Goal: Task Accomplishment & Management: Manage account settings

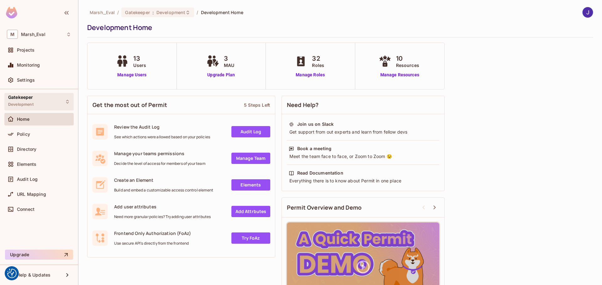
click at [68, 105] on div "Gatekeeper Development" at bounding box center [38, 101] width 69 height 17
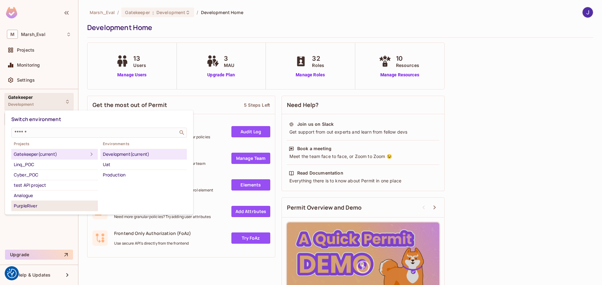
click at [85, 208] on div "PurpleRiver" at bounding box center [54, 206] width 81 height 8
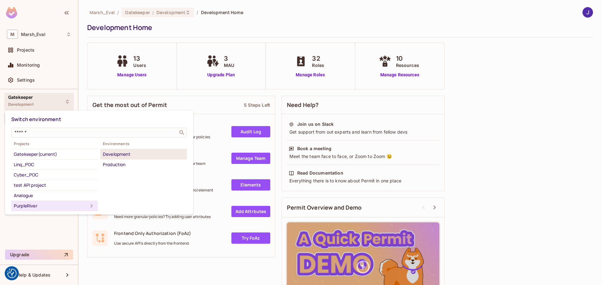
click at [131, 154] on div "Development" at bounding box center [143, 155] width 81 height 8
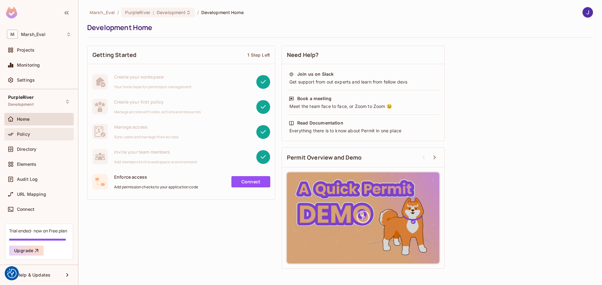
click at [26, 133] on span "Policy" at bounding box center [23, 134] width 13 height 5
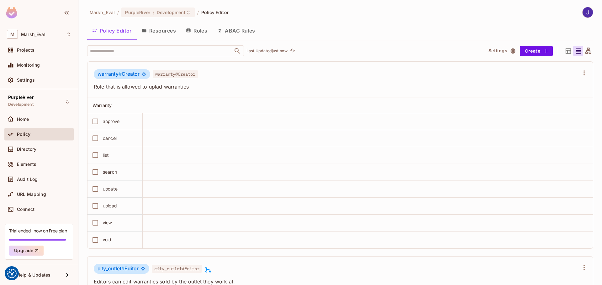
click at [523, 2] on div "Marsh_Eval / PurpleRiver : Development / Policy Editor Policy Editor Resources …" at bounding box center [339, 142] width 523 height 285
click at [584, 53] on icon at bounding box center [588, 51] width 8 height 8
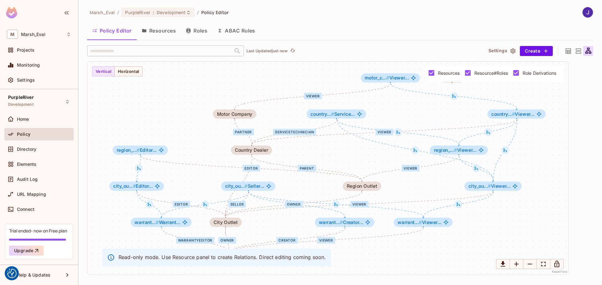
click at [570, 51] on icon at bounding box center [568, 51] width 8 height 8
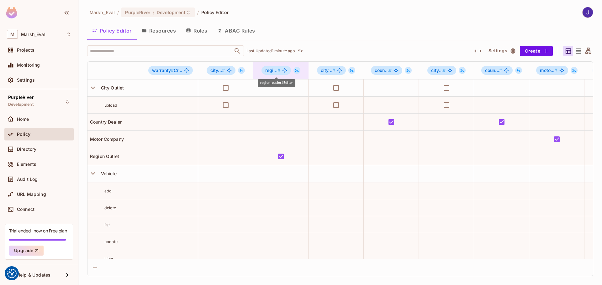
click at [269, 71] on span "regi... #" at bounding box center [272, 70] width 15 height 5
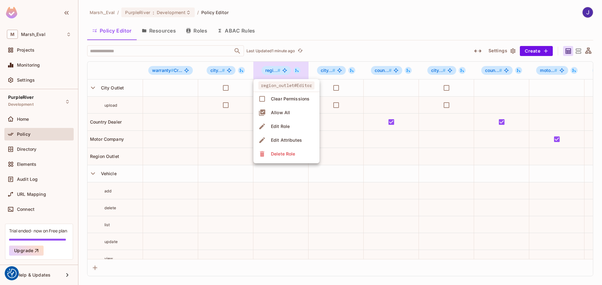
click at [277, 131] on span "Edit Role" at bounding box center [280, 127] width 23 height 10
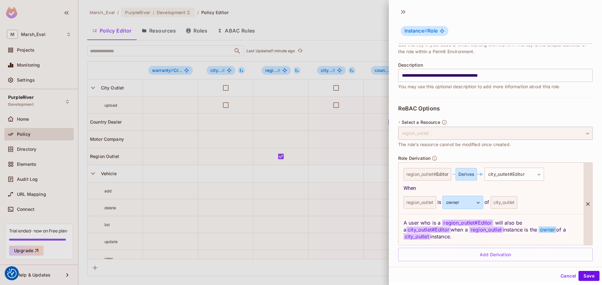
scroll to position [72, 0]
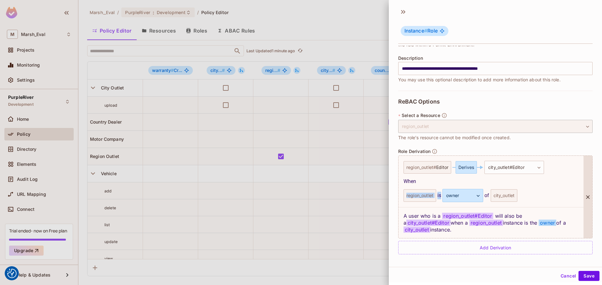
drag, startPoint x: 406, startPoint y: 196, endPoint x: 439, endPoint y: 196, distance: 32.3
click at [439, 196] on div "region_outlet is owner ***** ​ of city_outlet" at bounding box center [490, 195] width 175 height 13
click at [530, 196] on div "region_outlet is owner ***** ​ of city_outlet" at bounding box center [490, 195] width 175 height 13
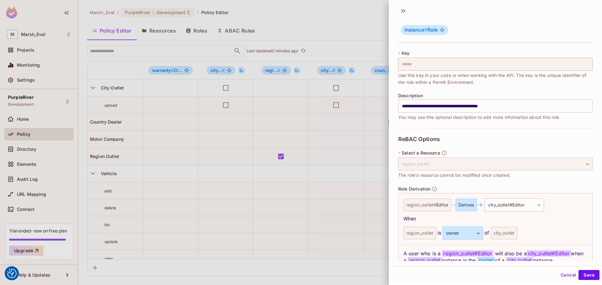
scroll to position [0, 0]
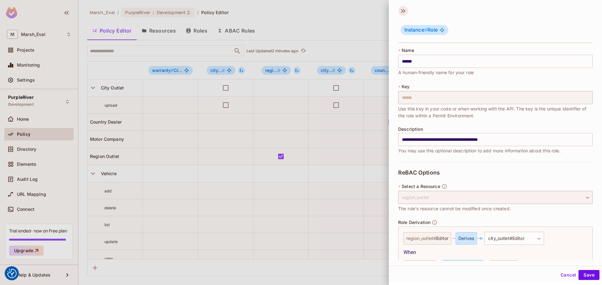
click at [401, 12] on icon at bounding box center [403, 11] width 10 height 10
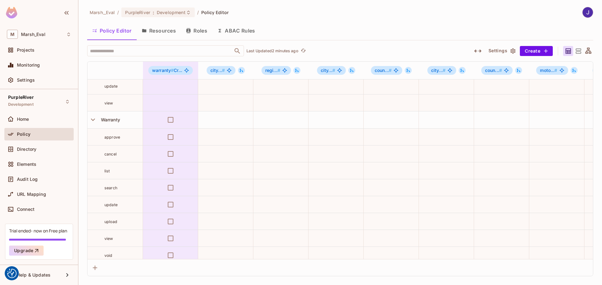
scroll to position [157, 0]
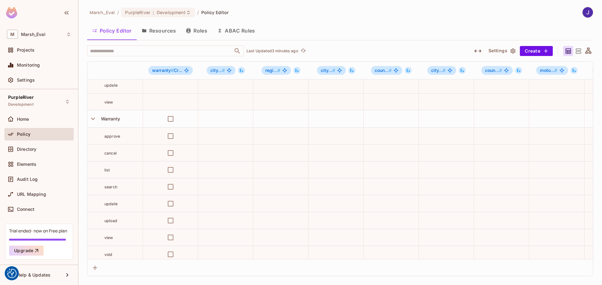
click at [206, 30] on button "Roles" at bounding box center [196, 31] width 31 height 16
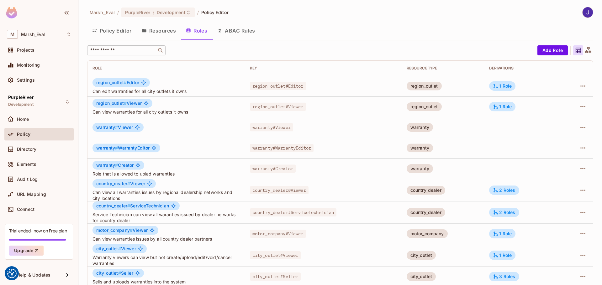
click at [116, 52] on input "text" at bounding box center [122, 50] width 66 height 6
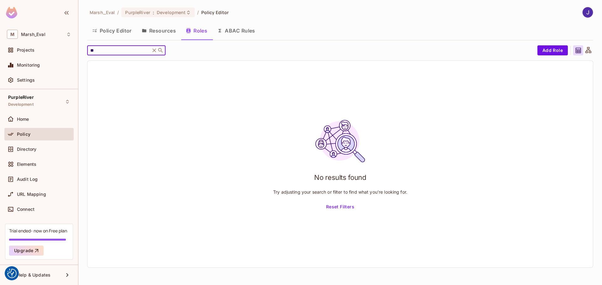
type input "*"
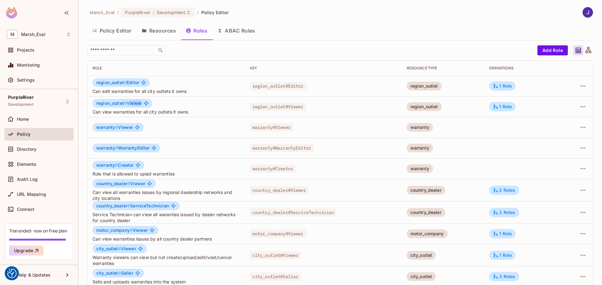
drag, startPoint x: 129, startPoint y: 103, endPoint x: 147, endPoint y: 103, distance: 17.5
click at [147, 103] on div "region_outlet # Viewer" at bounding box center [122, 103] width 60 height 9
drag, startPoint x: 128, startPoint y: 83, endPoint x: 145, endPoint y: 83, distance: 17.5
click at [145, 83] on div "region_outlet # Editor" at bounding box center [120, 82] width 57 height 9
click at [137, 148] on span "warranty # WarrantyEditor" at bounding box center [122, 148] width 53 height 5
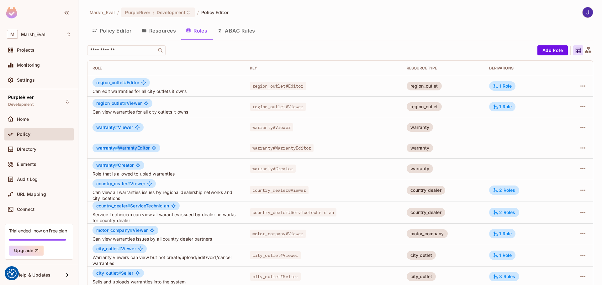
drag, startPoint x: 118, startPoint y: 147, endPoint x: 150, endPoint y: 147, distance: 31.6
click at [149, 147] on span "warranty # WarrantyEditor" at bounding box center [122, 148] width 53 height 5
click at [131, 150] on span "warranty # WarrantyEditor" at bounding box center [122, 148] width 53 height 5
click at [538, 51] on button "Add Role" at bounding box center [552, 50] width 30 height 10
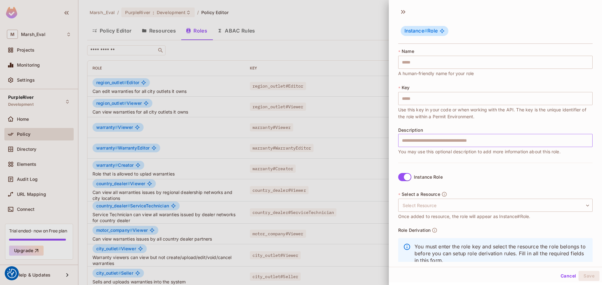
scroll to position [18, 0]
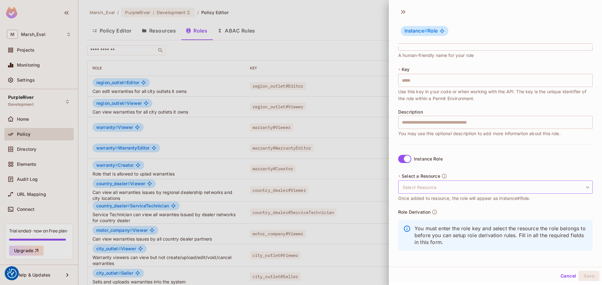
click at [485, 191] on body "We use cookies to enhance your browsing experience, serve personalized ads or c…" at bounding box center [301, 142] width 602 height 285
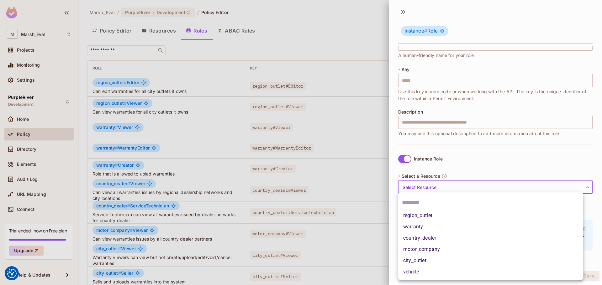
click at [468, 150] on div at bounding box center [301, 142] width 602 height 285
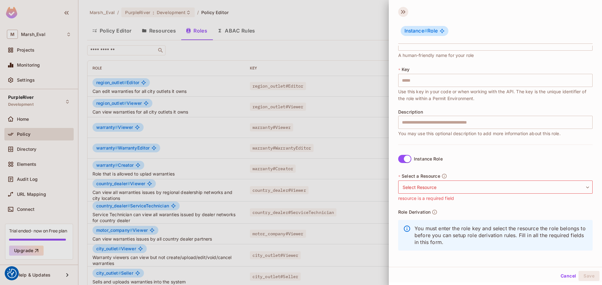
click at [402, 12] on icon at bounding box center [402, 12] width 2 height 4
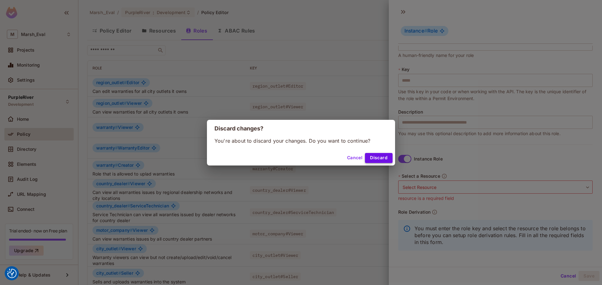
click at [369, 159] on button "Discard" at bounding box center [379, 158] width 28 height 10
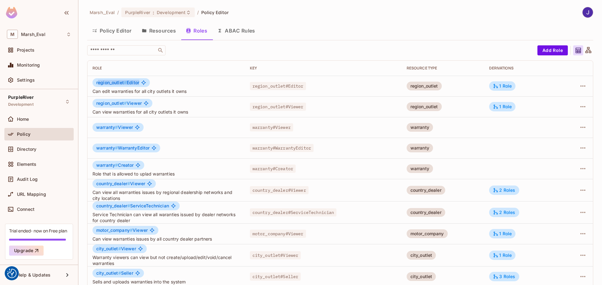
drag, startPoint x: 97, startPoint y: 82, endPoint x: 141, endPoint y: 83, distance: 43.6
click at [141, 83] on div "region_outlet # Editor" at bounding box center [120, 82] width 57 height 9
click at [553, 51] on button "Add Role" at bounding box center [552, 50] width 30 height 10
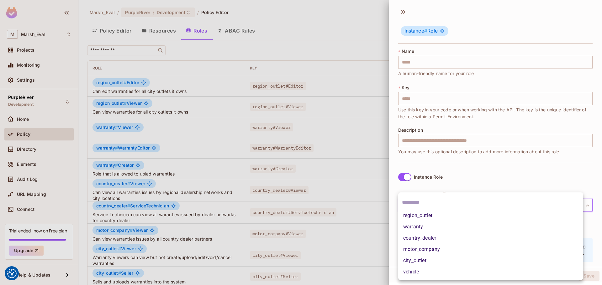
click at [483, 208] on body "We use cookies to enhance your browsing experience, serve personalized ads or c…" at bounding box center [301, 142] width 602 height 285
click at [476, 178] on div at bounding box center [301, 142] width 602 height 285
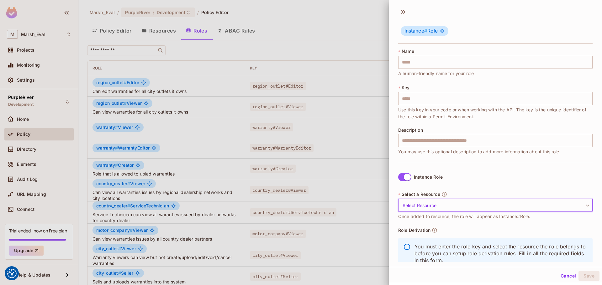
click at [408, 184] on label "Instance Role" at bounding box center [418, 177] width 47 height 13
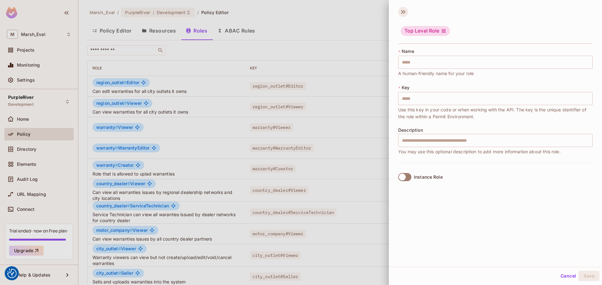
click at [403, 13] on icon at bounding box center [403, 12] width 10 height 10
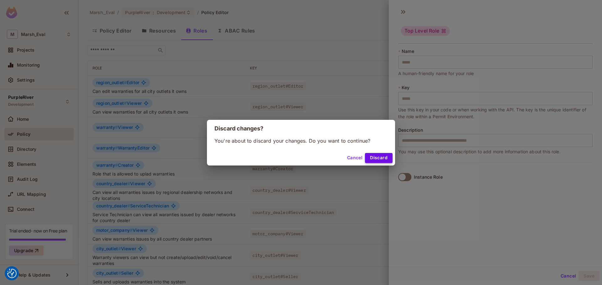
click at [376, 156] on button "Discard" at bounding box center [379, 158] width 28 height 10
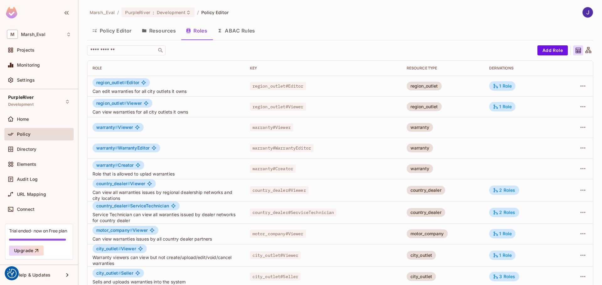
click at [585, 50] on icon at bounding box center [588, 50] width 6 height 6
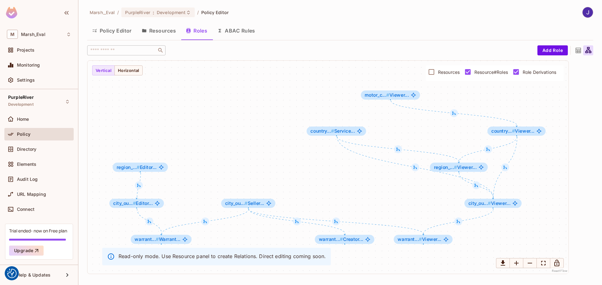
click at [166, 30] on button "Resources" at bounding box center [159, 31] width 44 height 16
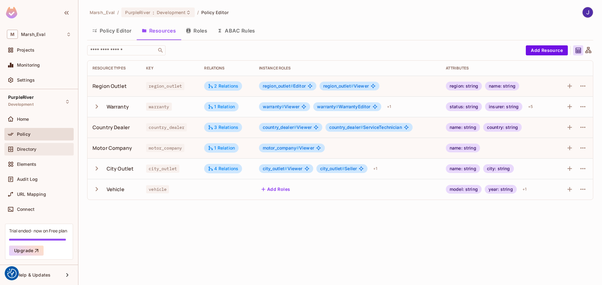
click at [25, 150] on span "Directory" at bounding box center [26, 149] width 19 height 5
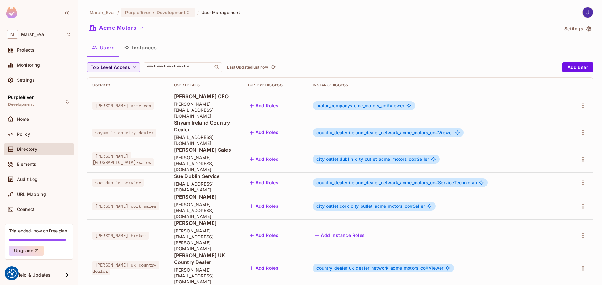
click at [142, 49] on button "Instances" at bounding box center [140, 48] width 42 height 16
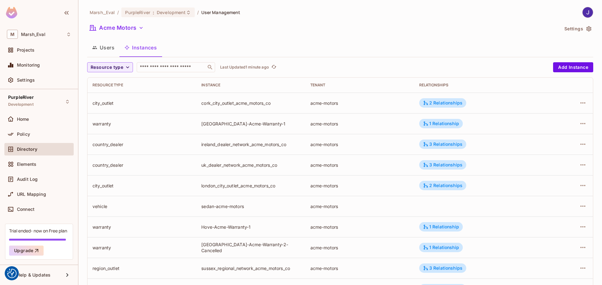
click at [107, 43] on button "Users" at bounding box center [103, 48] width 32 height 16
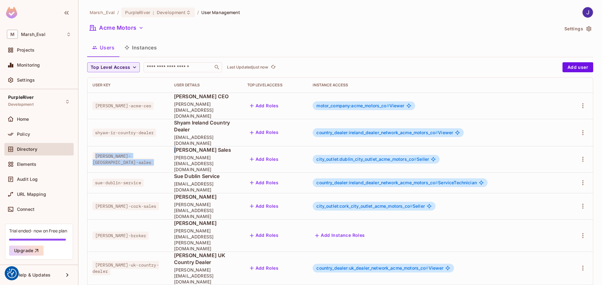
drag, startPoint x: 93, startPoint y: 144, endPoint x: 160, endPoint y: 140, distance: 67.2
click at [160, 146] on tr "[PERSON_NAME]-[GEOGRAPHIC_DATA]-sales [PERSON_NAME][GEOGRAPHIC_DATA] Sales [PER…" at bounding box center [339, 159] width 505 height 26
click at [180, 155] on span "[PERSON_NAME][EMAIL_ADDRESS][DOMAIN_NAME]" at bounding box center [205, 164] width 63 height 18
click at [268, 154] on button "Add Roles" at bounding box center [264, 159] width 34 height 10
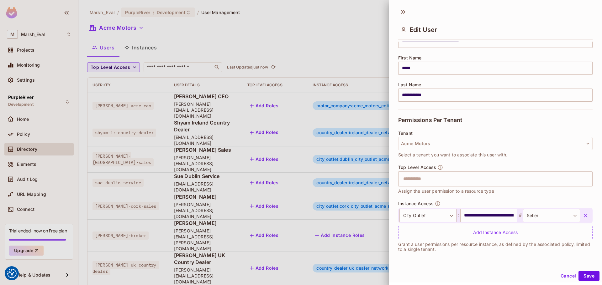
scroll to position [66, 0]
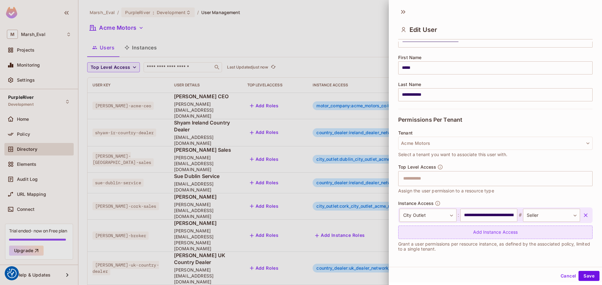
click at [433, 228] on div "Add Instance Access" at bounding box center [495, 232] width 194 height 13
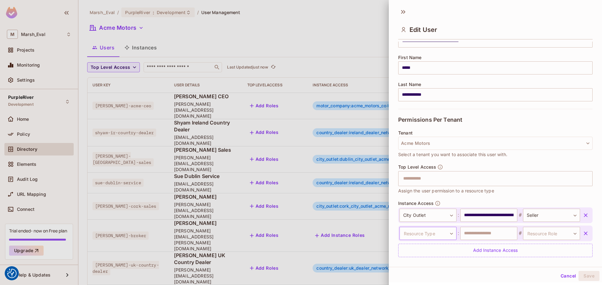
click at [446, 233] on body "We use cookies to enhance your browsing experience, serve personalized ads or c…" at bounding box center [301, 142] width 602 height 285
click at [407, 218] on li "Region Outlet" at bounding box center [424, 215] width 58 height 11
click at [468, 235] on input "text" at bounding box center [488, 233] width 57 height 13
type input "*******"
click at [545, 231] on body "We use cookies to enhance your browsing experience, serve personalized ads or c…" at bounding box center [301, 142] width 602 height 285
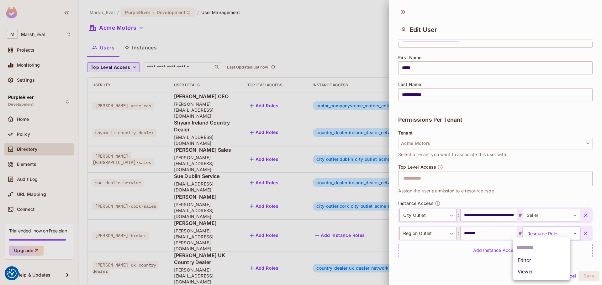
click at [490, 235] on div at bounding box center [301, 142] width 602 height 285
click at [560, 279] on button "Cancel" at bounding box center [568, 276] width 20 height 10
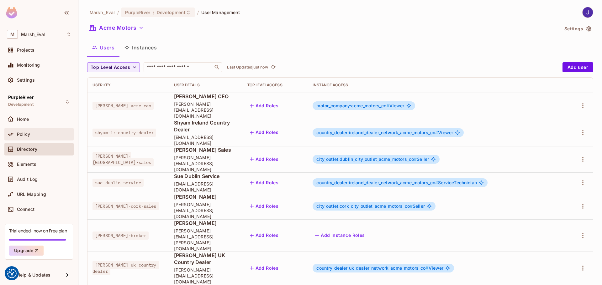
click at [22, 135] on span "Policy" at bounding box center [23, 134] width 13 height 5
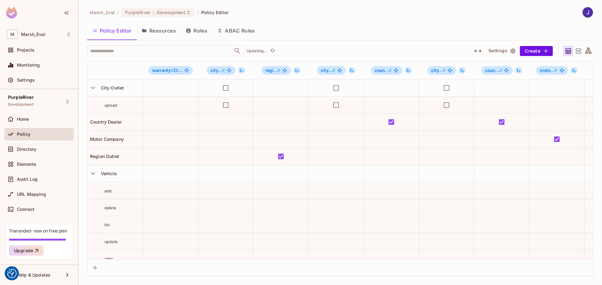
click at [233, 34] on button "ABAC Rules" at bounding box center [236, 31] width 48 height 16
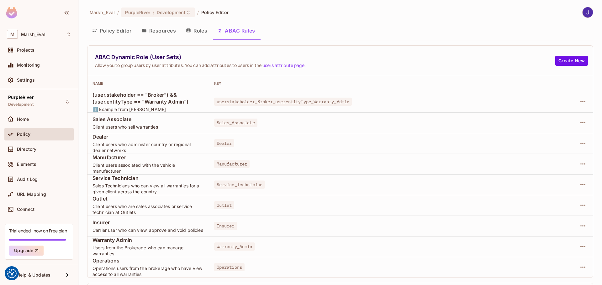
click at [195, 30] on button "Roles" at bounding box center [196, 31] width 31 height 16
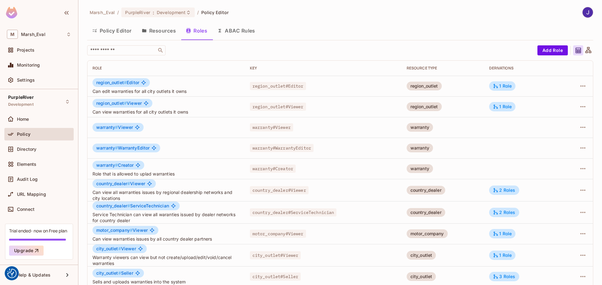
click at [243, 31] on button "ABAC Rules" at bounding box center [236, 31] width 48 height 16
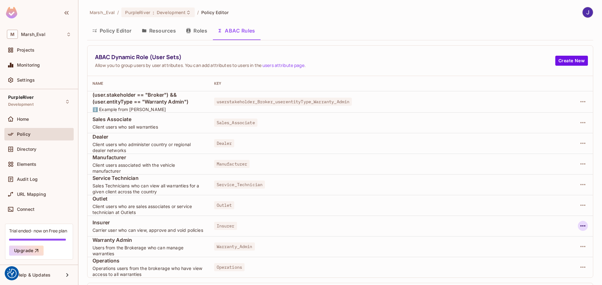
click at [580, 226] on icon "button" at bounding box center [582, 226] width 5 height 1
click at [539, 243] on div "Edit Dynamic Role (User Set)" at bounding box center [534, 241] width 61 height 6
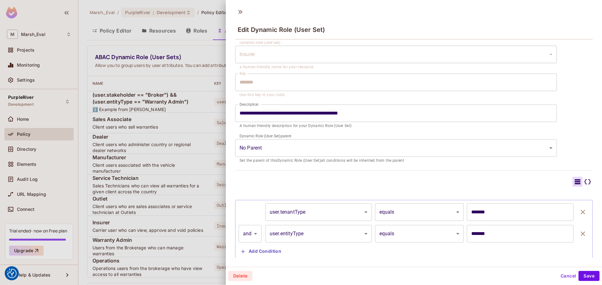
scroll to position [32, 0]
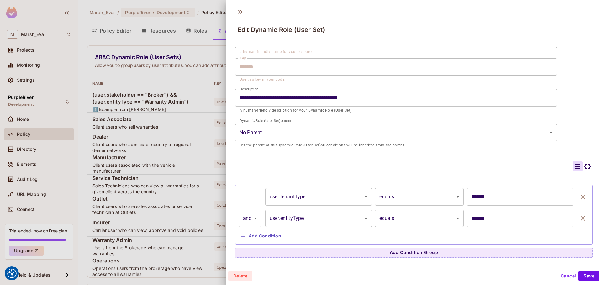
click at [242, 13] on icon at bounding box center [240, 12] width 10 height 10
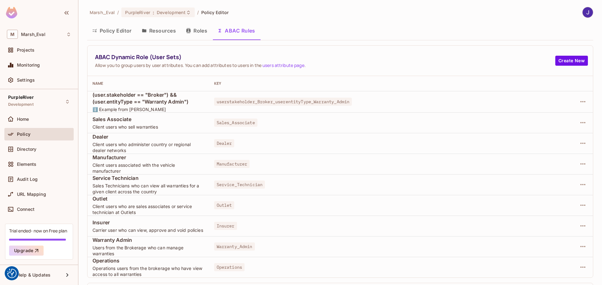
click at [196, 32] on button "Roles" at bounding box center [196, 31] width 31 height 16
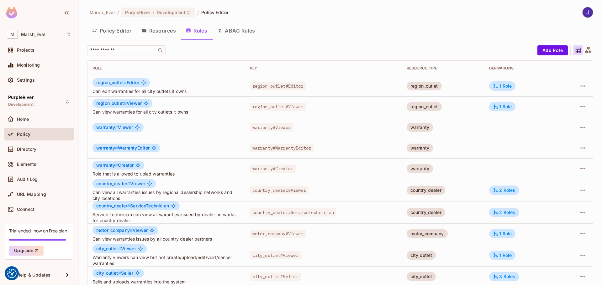
click at [244, 29] on button "ABAC Rules" at bounding box center [236, 31] width 48 height 16
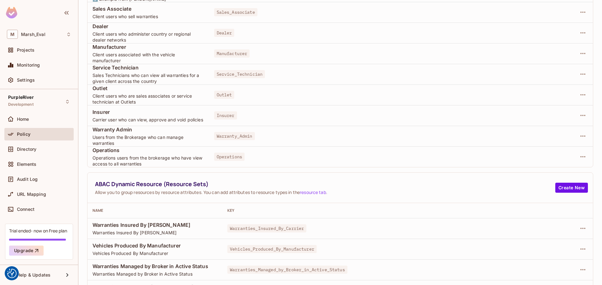
scroll to position [169, 0]
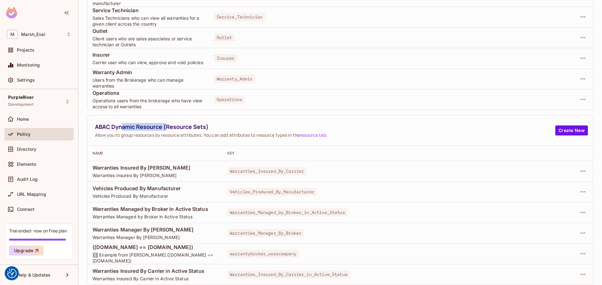
drag, startPoint x: 121, startPoint y: 126, endPoint x: 166, endPoint y: 126, distance: 44.8
click at [166, 126] on span "ABAC Dynamic Resource (Resource Sets)" at bounding box center [325, 127] width 460 height 8
click at [179, 127] on span "ABAC Dynamic Resource (Resource Sets)" at bounding box center [325, 127] width 460 height 8
click at [177, 127] on span "ABAC Dynamic Resource (Resource Sets)" at bounding box center [325, 127] width 460 height 8
drag, startPoint x: 202, startPoint y: 127, endPoint x: 166, endPoint y: 125, distance: 35.8
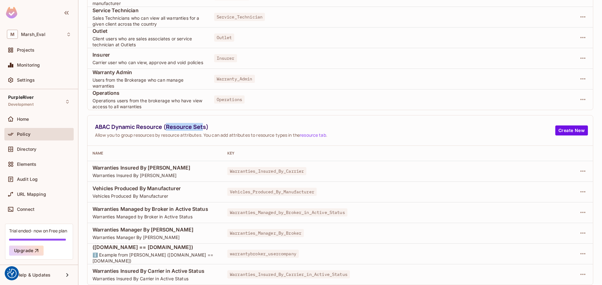
click at [166, 125] on span "ABAC Dynamic Resource (Resource Sets)" at bounding box center [325, 127] width 460 height 8
click at [194, 133] on span "Allow you to group resources by resource attributes. You can add attributes to …" at bounding box center [325, 135] width 460 height 6
drag, startPoint x: 205, startPoint y: 127, endPoint x: 170, endPoint y: 128, distance: 34.8
click at [170, 128] on span "ABAC Dynamic Resource (Resource Sets)" at bounding box center [325, 127] width 460 height 8
click at [165, 148] on th "Name" at bounding box center [154, 153] width 135 height 15
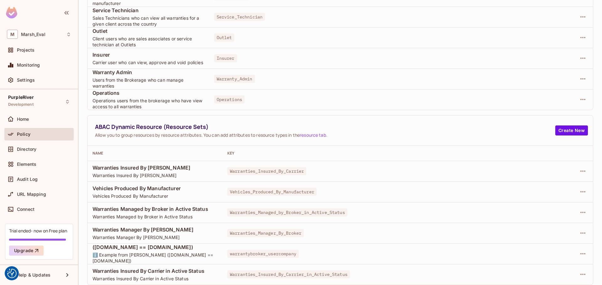
click at [24, 132] on span "Policy" at bounding box center [23, 134] width 13 height 5
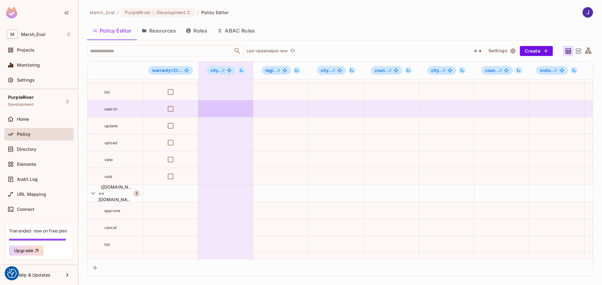
scroll to position [251, 0]
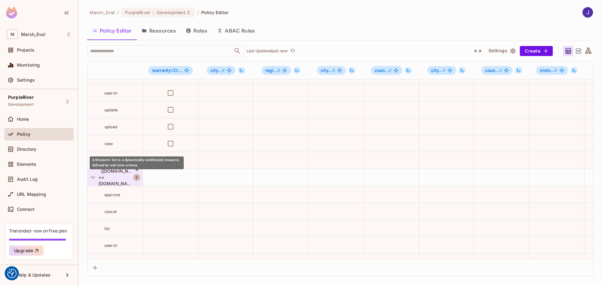
click at [136, 178] on icon "A Resource Set is a dynamically conditioned resource, defined by real-time crit…" at bounding box center [137, 177] width 2 height 3
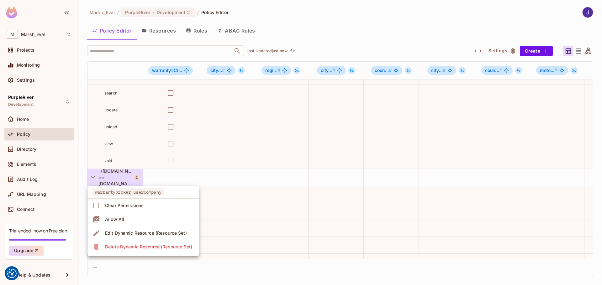
click at [276, 71] on div at bounding box center [301, 142] width 602 height 285
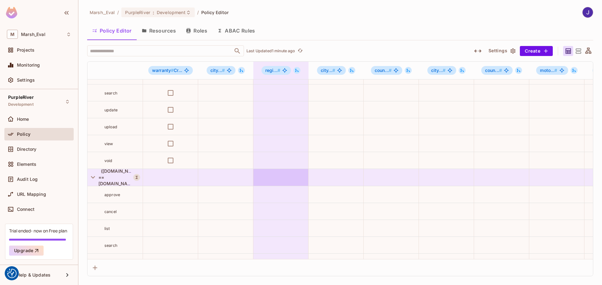
click at [280, 179] on td at bounding box center [280, 177] width 55 height 17
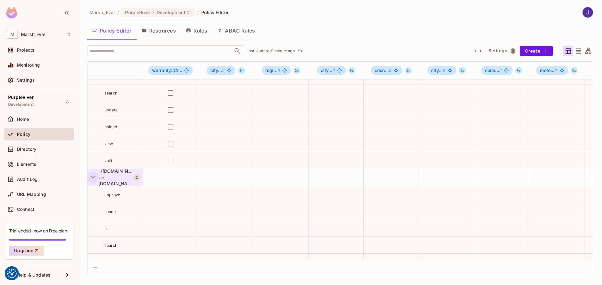
click at [90, 178] on icon "button" at bounding box center [93, 177] width 8 height 8
click at [91, 195] on icon "button" at bounding box center [93, 195] width 8 height 8
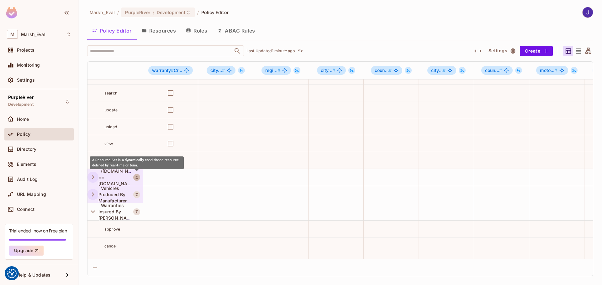
click at [138, 176] on icon "A Resource Set is a dynamically conditioned resource, defined by real-time crit…" at bounding box center [137, 177] width 2 height 3
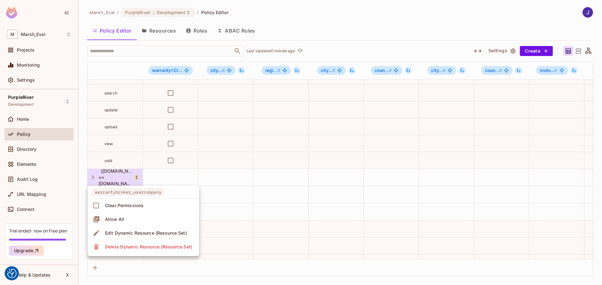
click at [259, 184] on div at bounding box center [301, 142] width 602 height 285
